Goal: Use online tool/utility: Utilize a website feature to perform a specific function

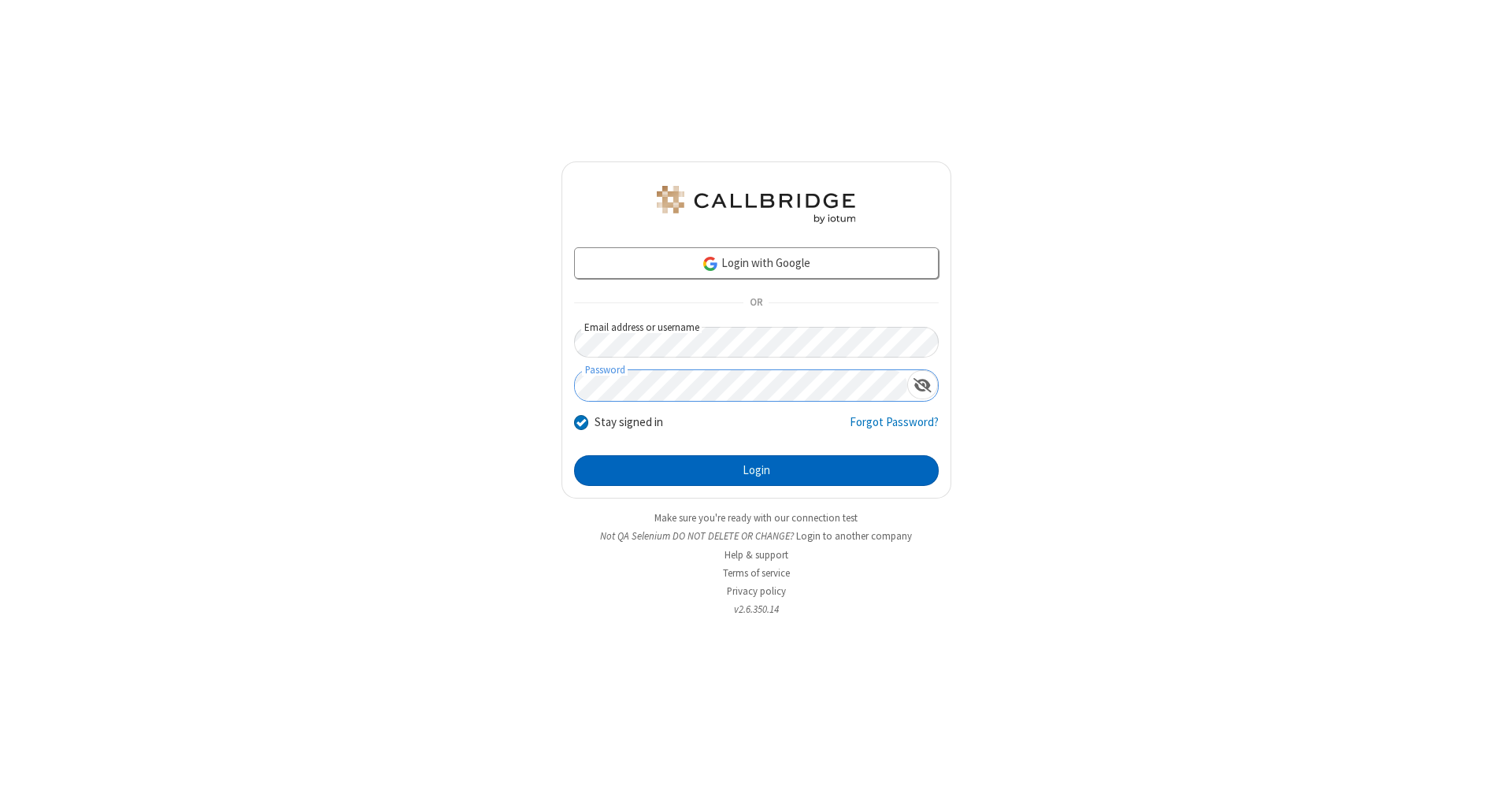
click at [756, 471] on button "Login" at bounding box center [756, 471] width 365 height 31
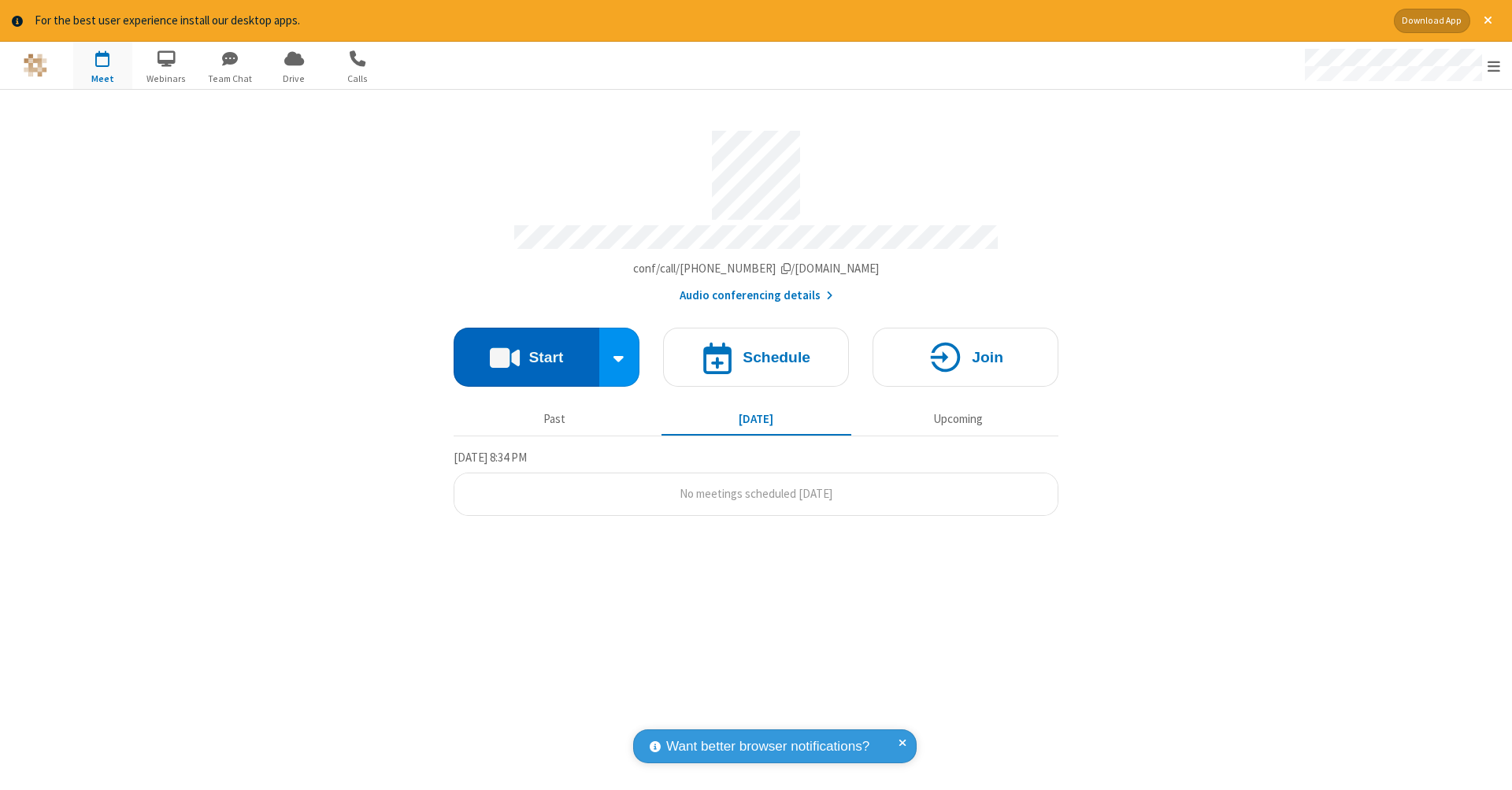
click at [526, 349] on button "Start" at bounding box center [527, 357] width 145 height 59
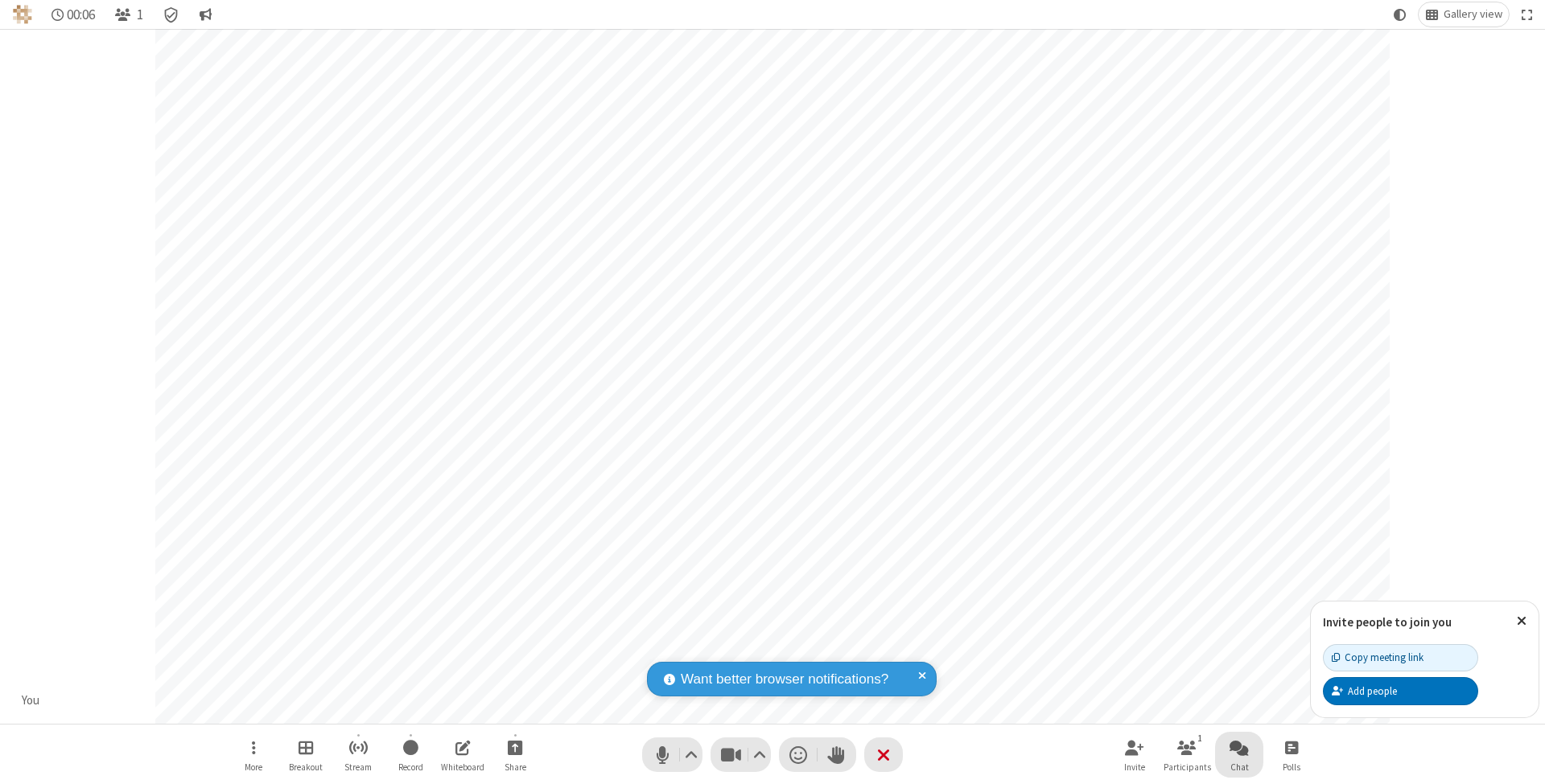
click at [1238, 747] on span "Open chat" at bounding box center [1239, 748] width 19 height 20
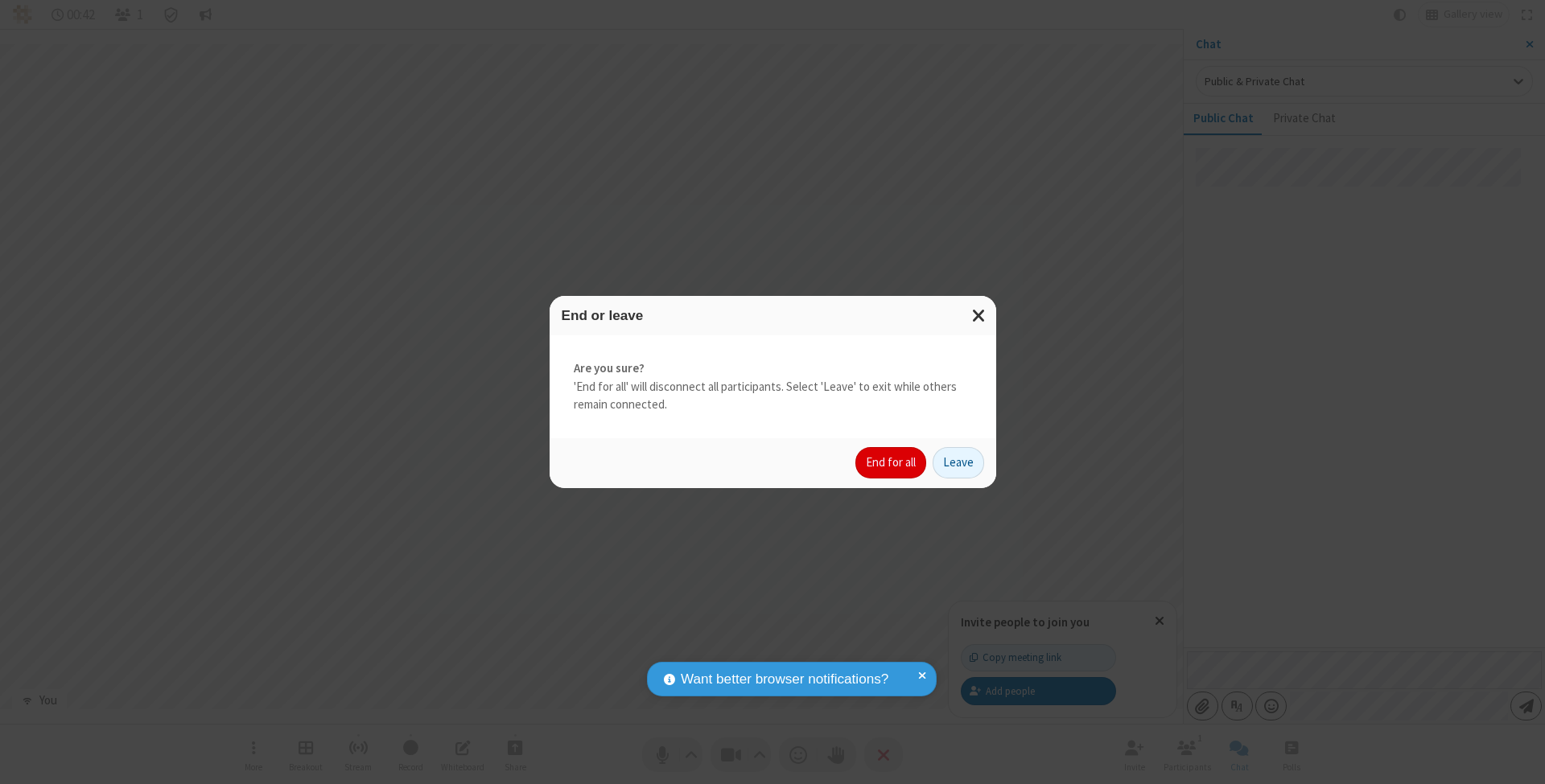
click at [891, 462] on button "End for all" at bounding box center [891, 463] width 71 height 32
